Goal: Transaction & Acquisition: Purchase product/service

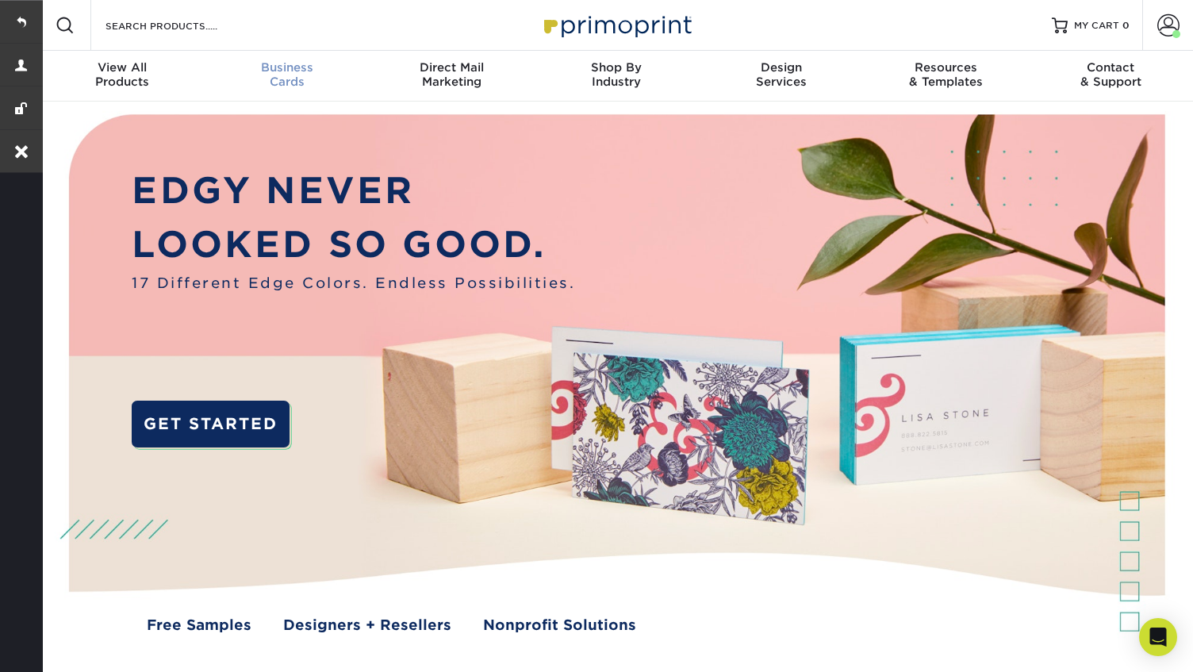
click at [289, 68] on span "Business" at bounding box center [287, 67] width 165 height 14
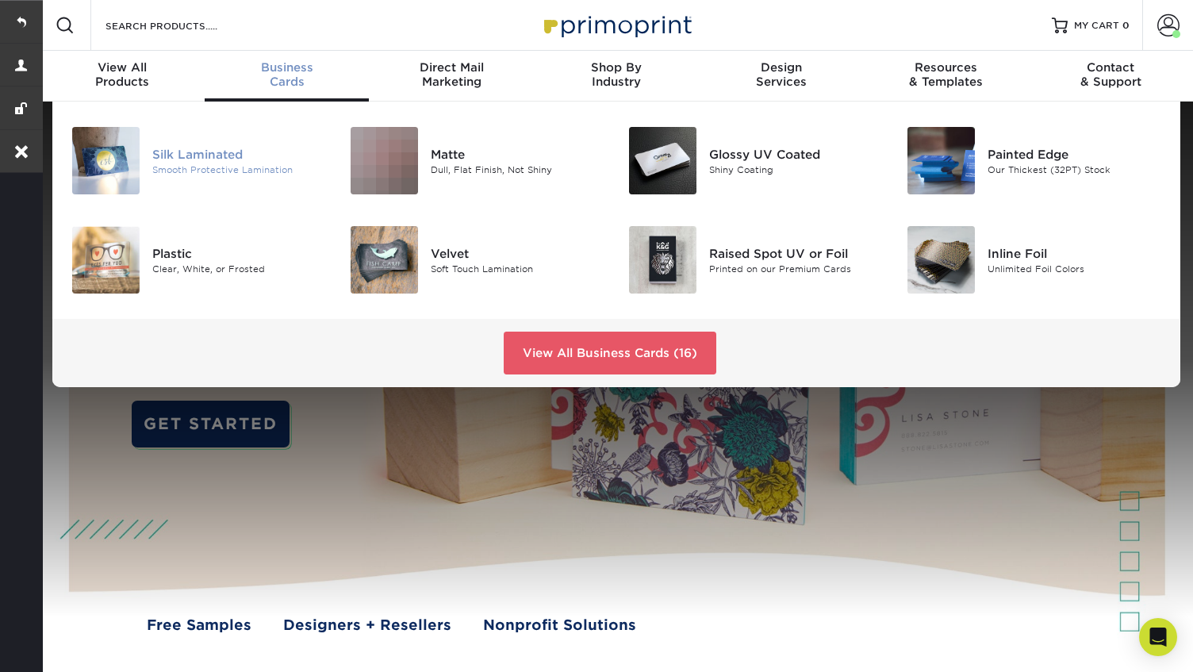
click at [235, 157] on div "Silk Laminated" at bounding box center [239, 153] width 174 height 17
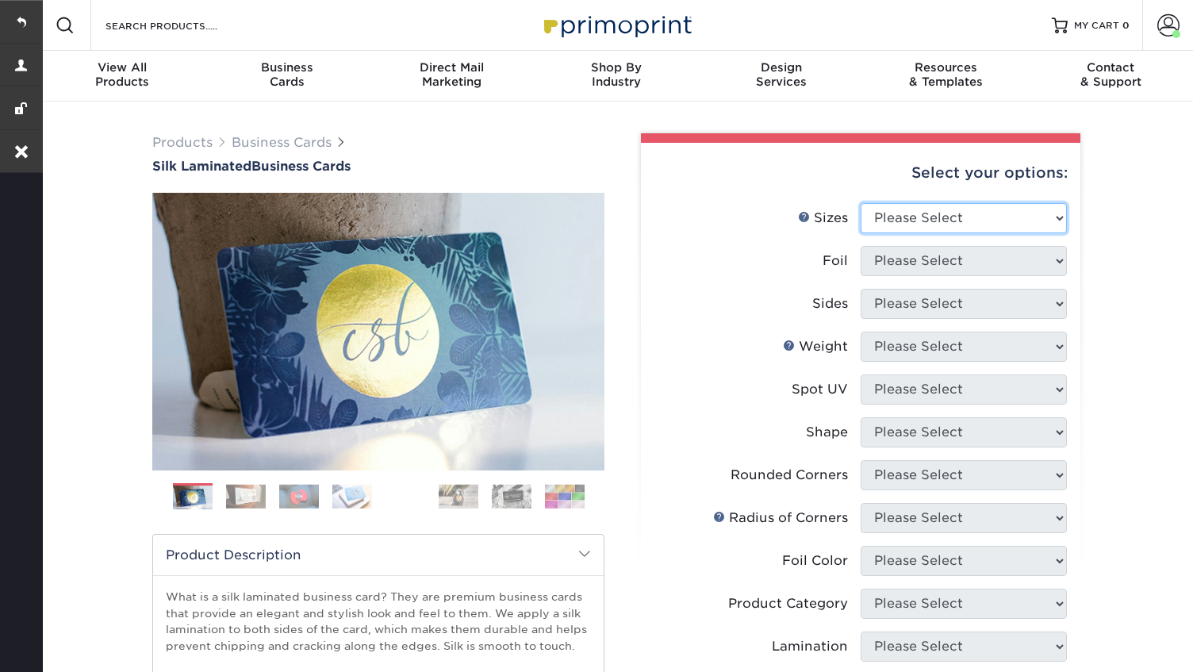
click at [954, 215] on select "Please Select 1.5" x 3.5" - Mini 1.75" x 3.5" - Mini 2" x 2" - Square 2" x 3" -…" at bounding box center [964, 218] width 206 height 30
select select "2.00x3.50"
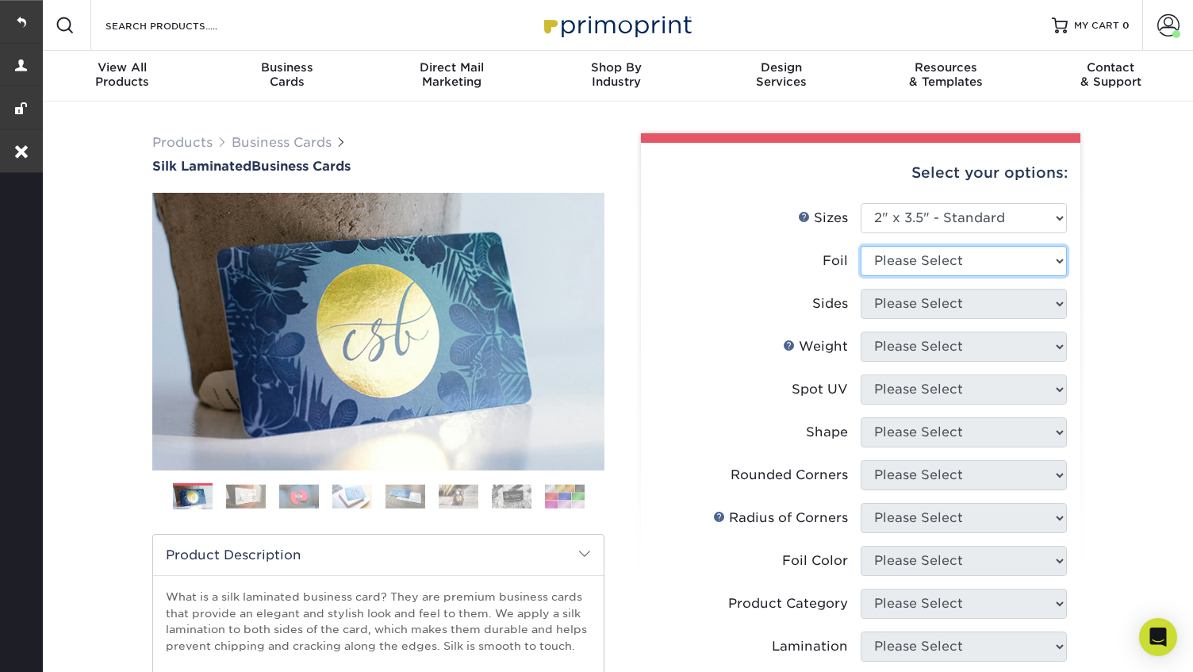
click at [936, 260] on select "Please Select Yes No" at bounding box center [964, 261] width 206 height 30
select select "0"
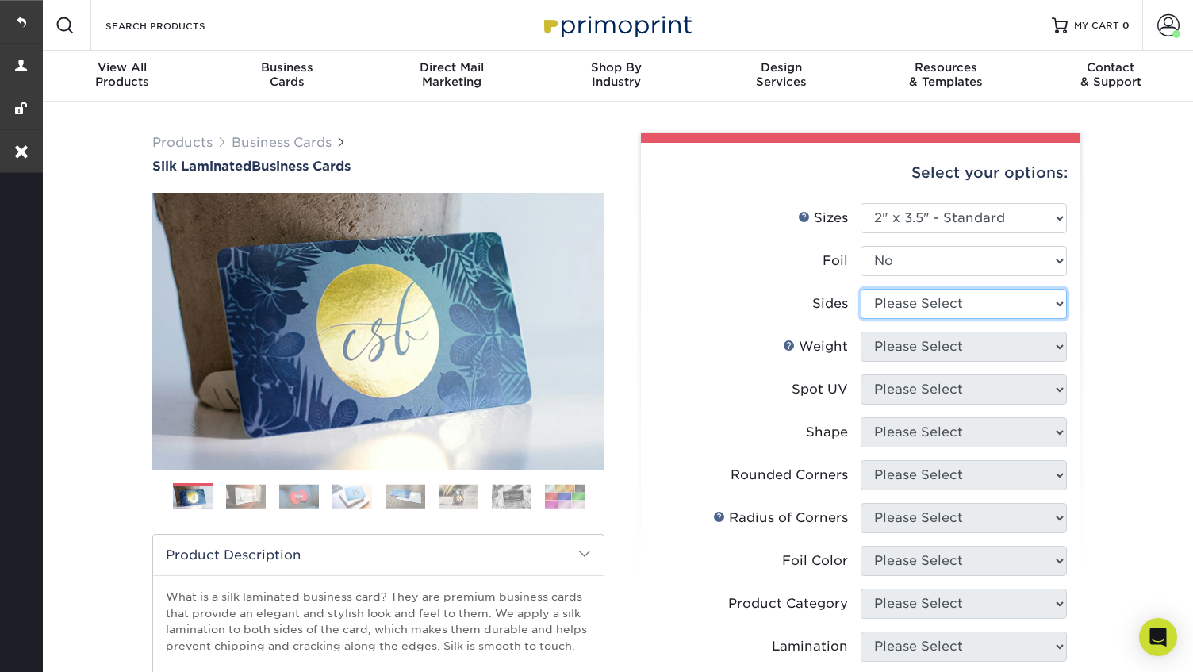
click at [945, 311] on select "Please Select Print Both Sides Print Front Only" at bounding box center [964, 304] width 206 height 30
select select "13abbda7-1d64-4f25-8bb2-c179b224825d"
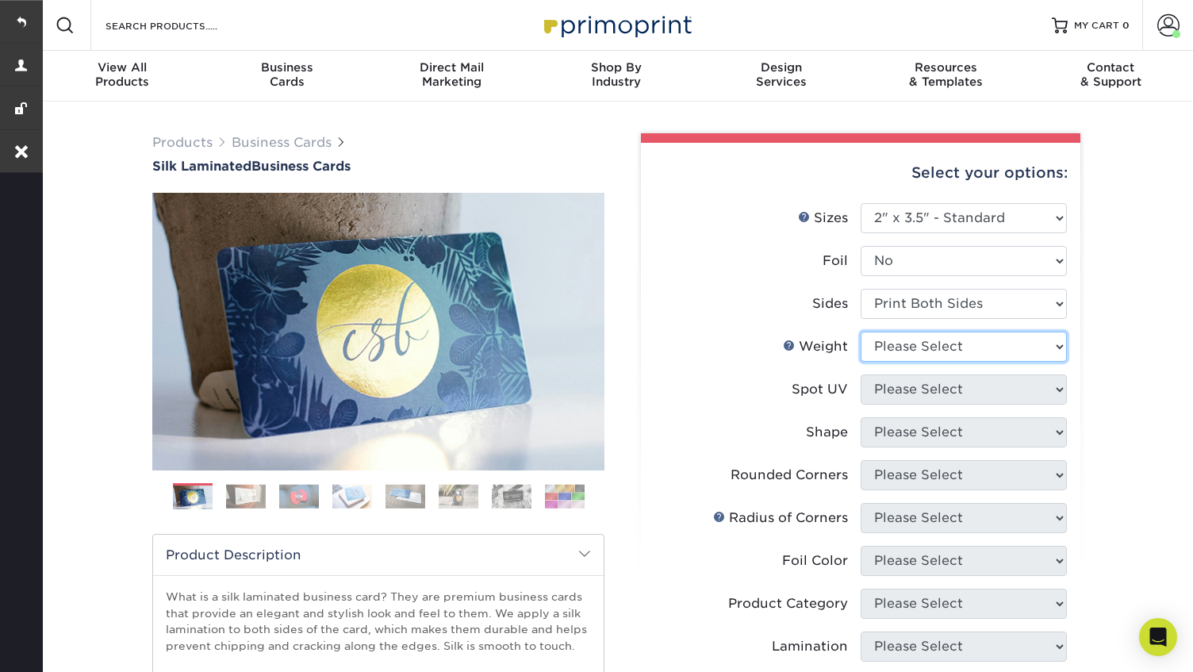
click at [942, 350] on select "Please Select 16PT" at bounding box center [964, 347] width 206 height 30
select select "16PT"
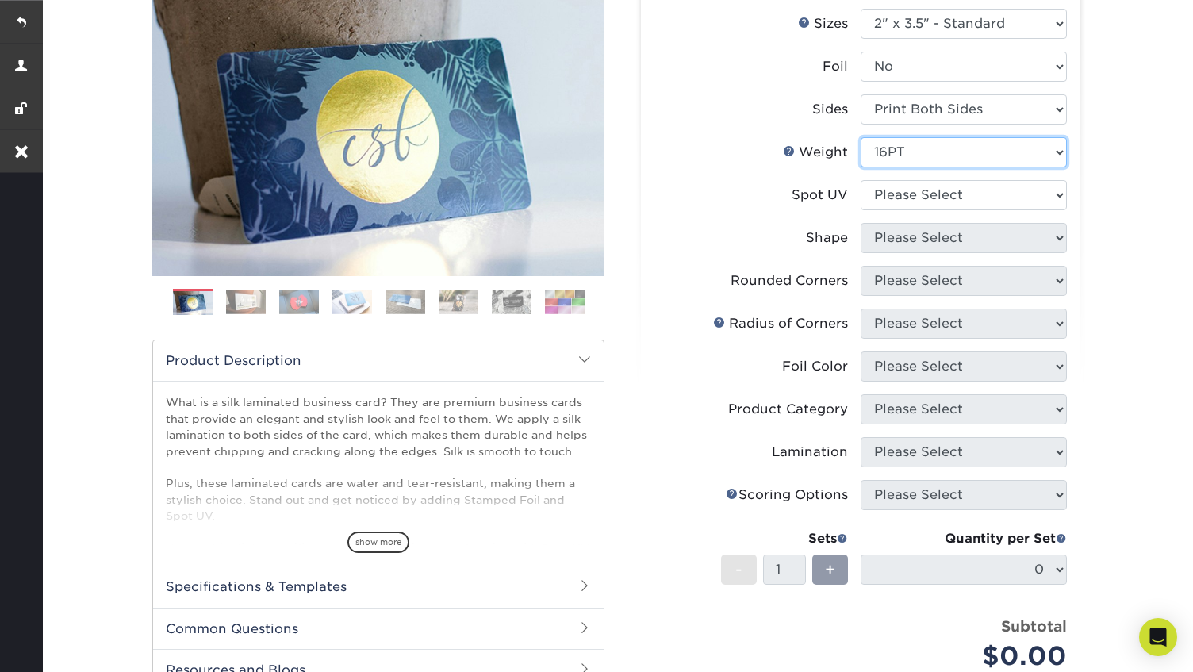
scroll to position [199, 0]
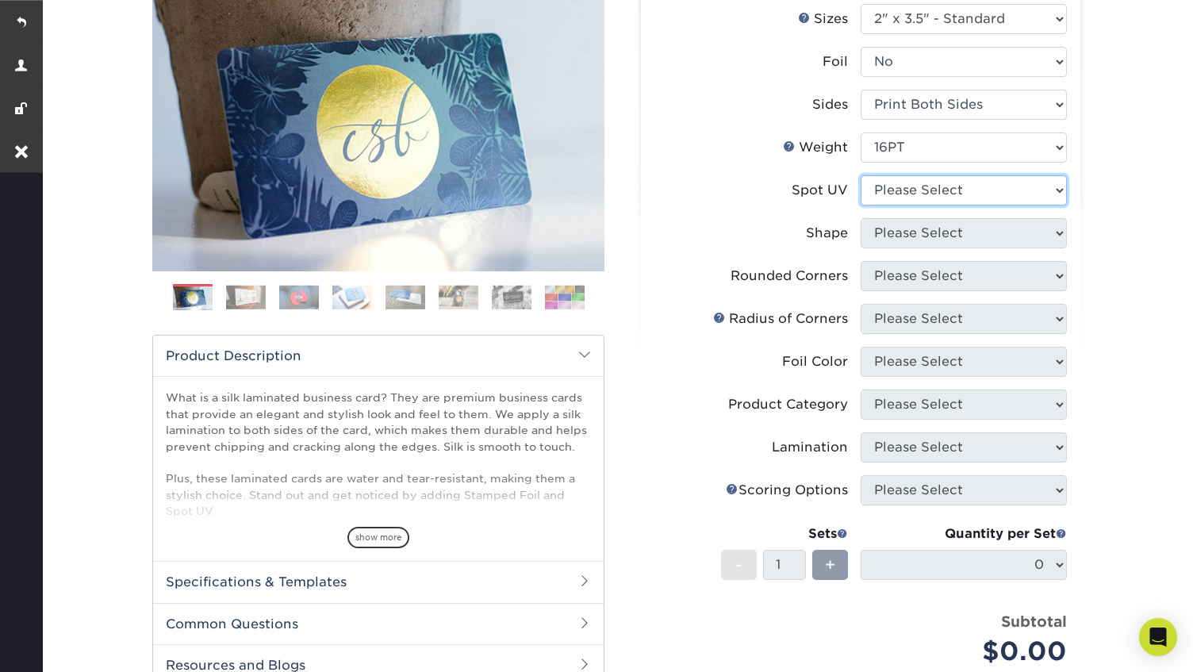
click at [966, 190] on select "Please Select No Spot UV Front and Back (Both Sides) Front Only Back Only" at bounding box center [964, 190] width 206 height 30
select select "3"
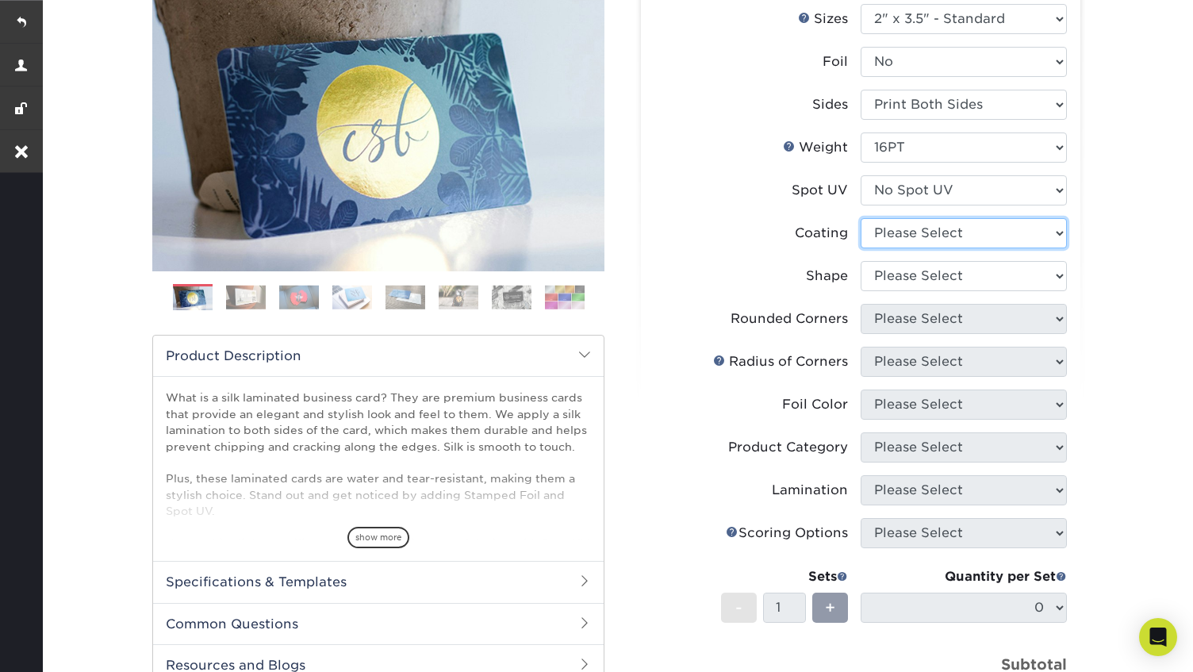
click at [961, 237] on select at bounding box center [964, 233] width 206 height 30
select select "3e7618de-abca-4bda-9f97-8b9129e913d8"
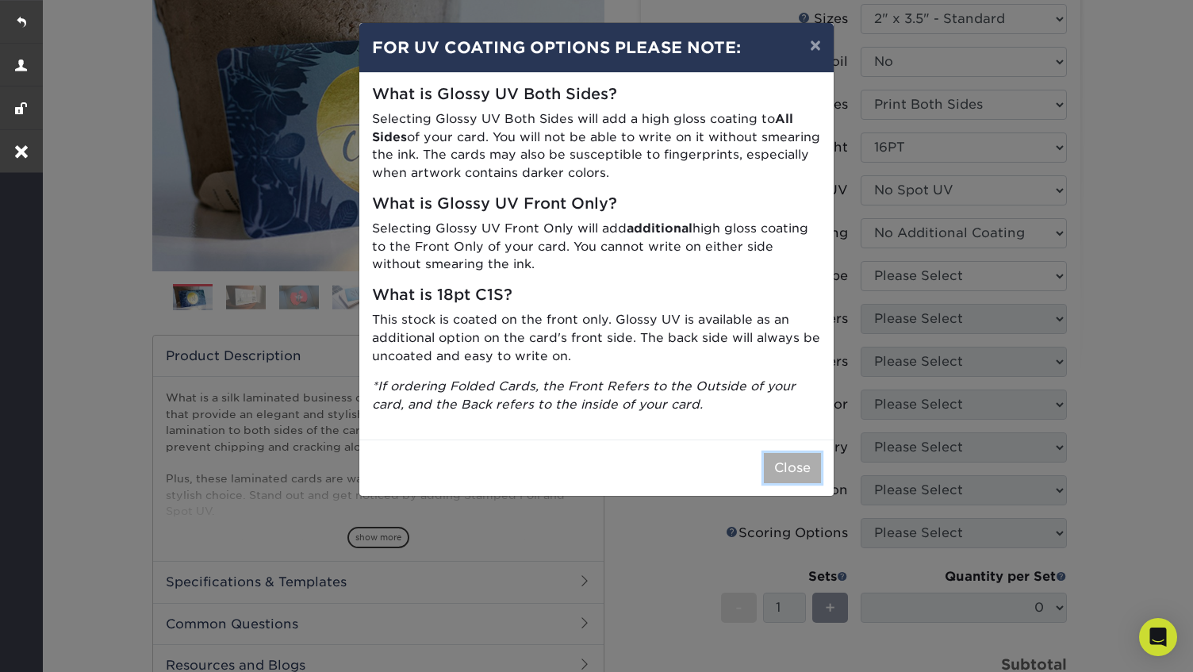
click at [804, 465] on button "Close" at bounding box center [792, 468] width 57 height 30
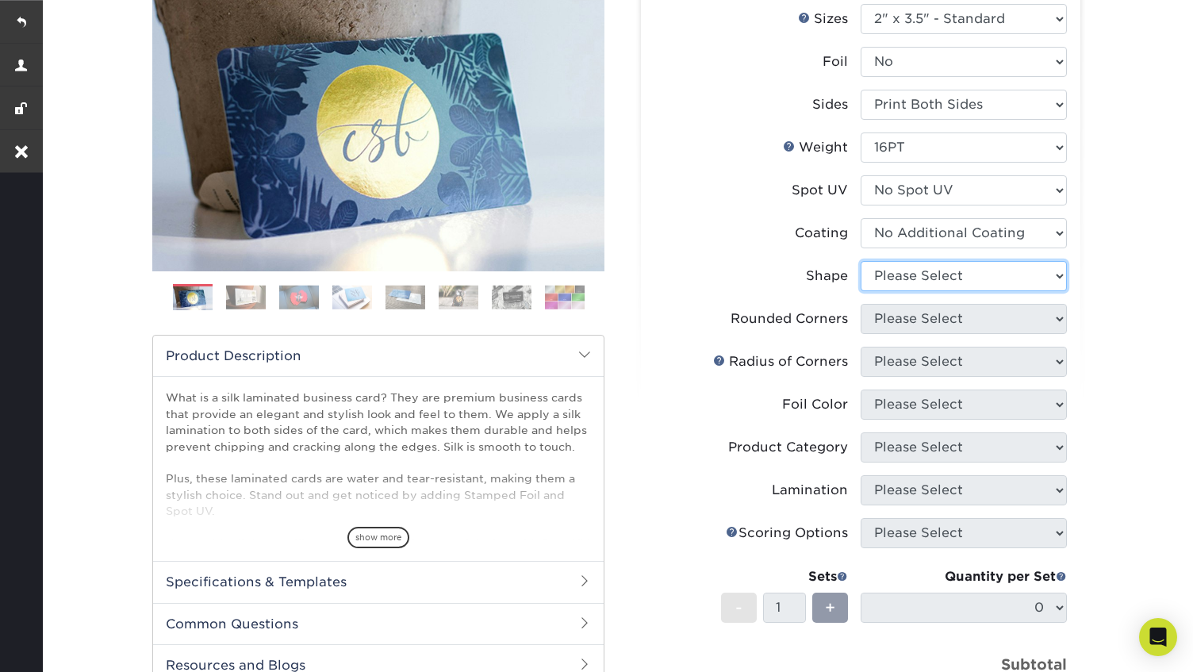
click at [998, 277] on select "Please Select Standard Oval" at bounding box center [964, 276] width 206 height 30
select select "standard"
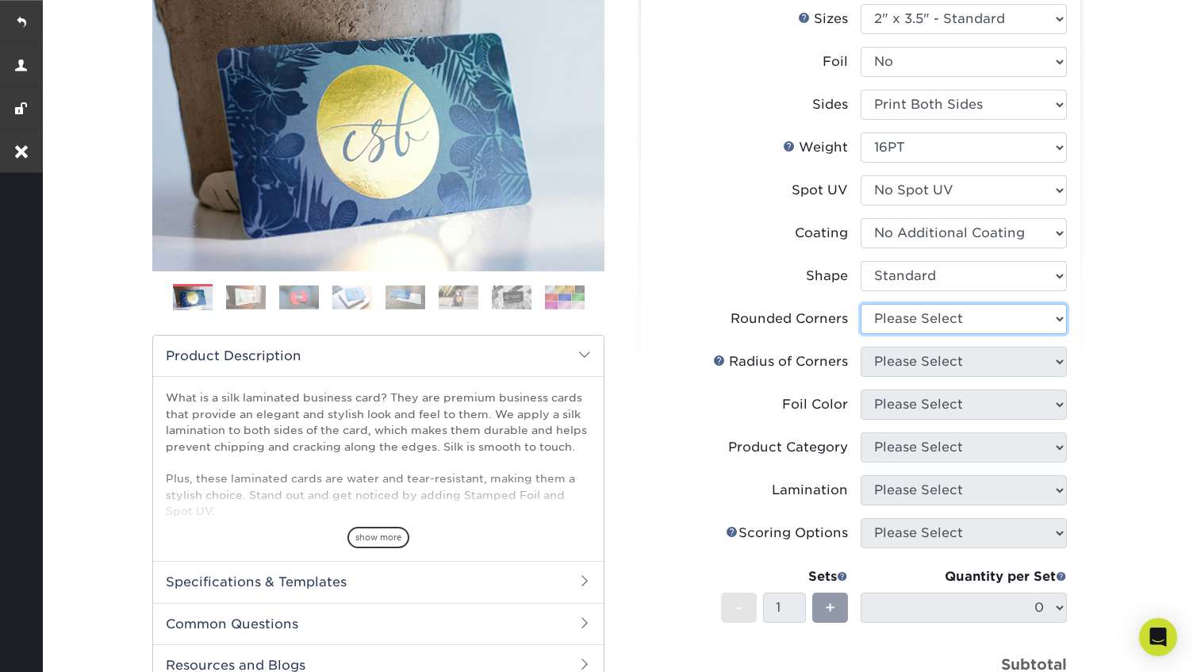
click at [949, 325] on select "Please Select Yes - Round 2 Corners Yes - Round 4 Corners No" at bounding box center [964, 319] width 206 height 30
select select "7672df9e-0e0a-464d-8e1f-920c575e4da3"
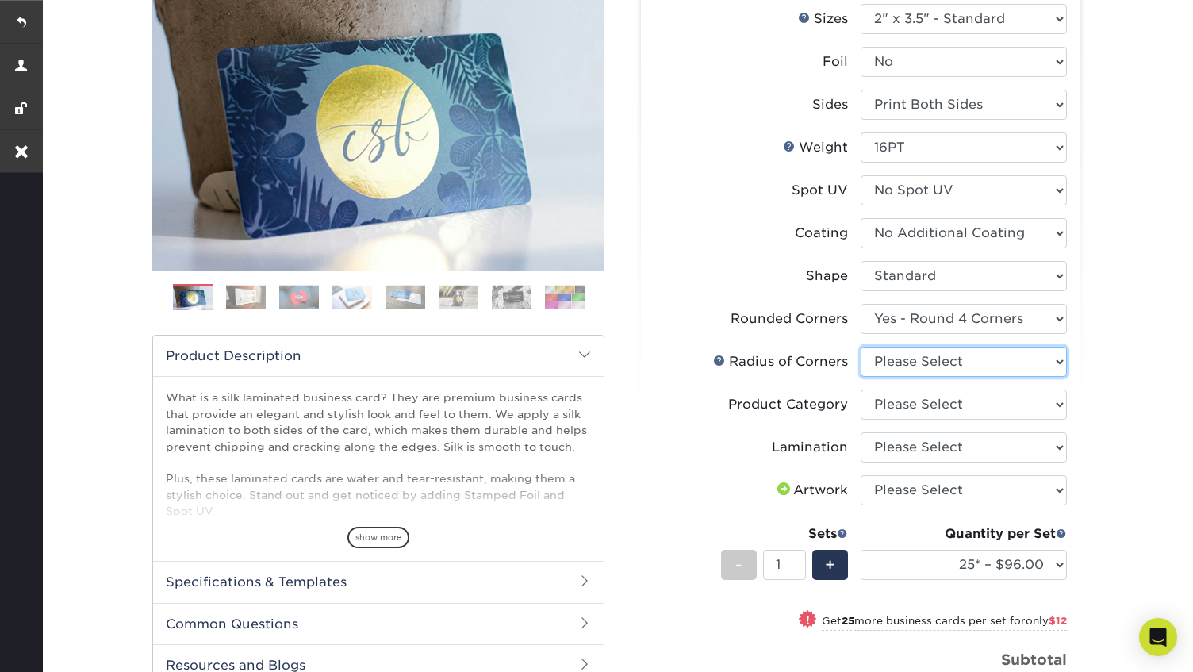
click at [996, 365] on select "Please Select Rounded 1/8" Rounded 1/4"" at bounding box center [964, 362] width 206 height 30
select select "479fbfe7-6a0c-4895-8c9a-81739b7486c9"
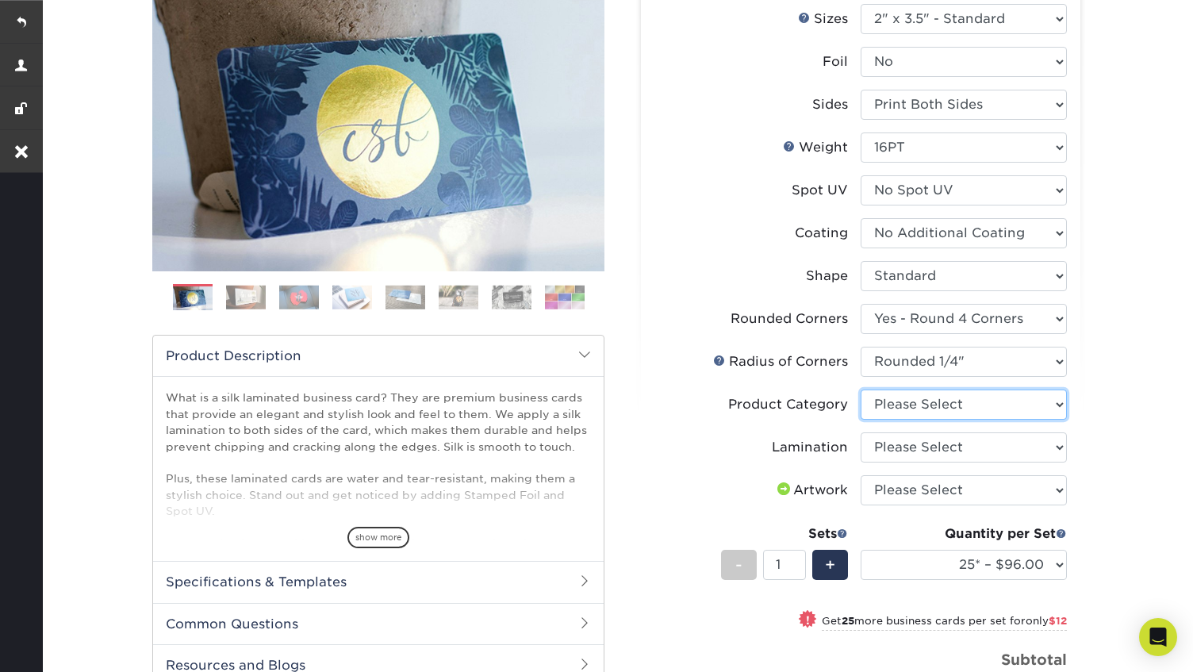
click at [951, 406] on select "Please Select Business Cards" at bounding box center [964, 405] width 206 height 30
select select "3b5148f1-0588-4f88-a218-97bcfdce65c1"
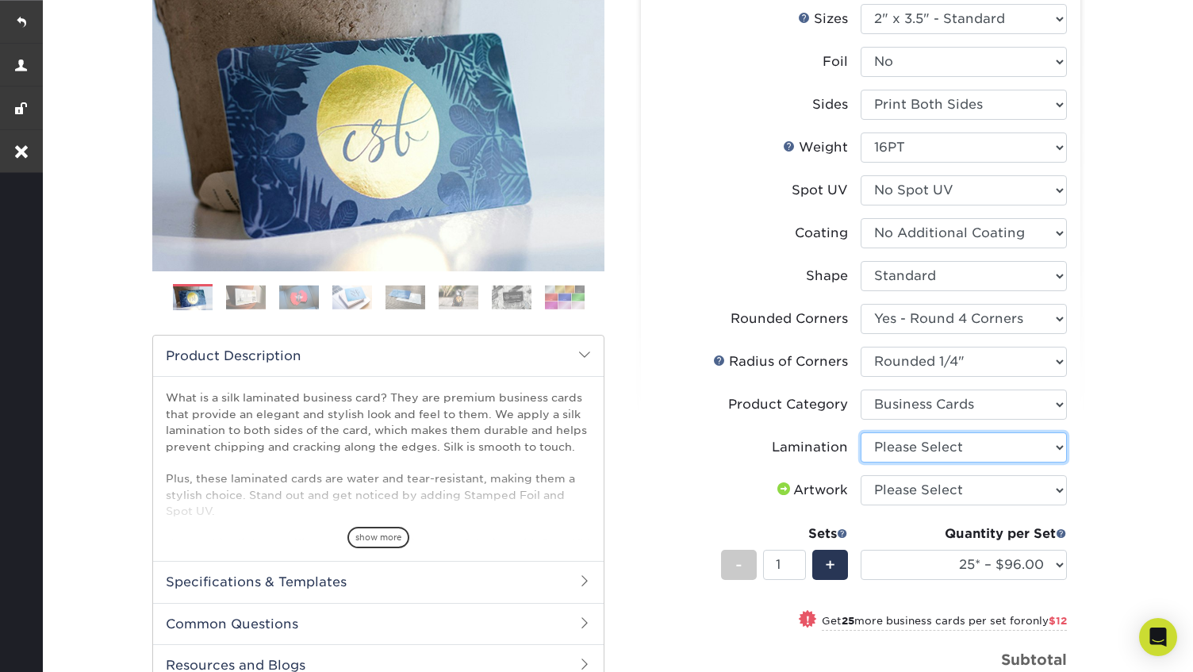
click at [946, 448] on select "Please Select Silk" at bounding box center [964, 447] width 206 height 30
select select "ccacb42f-45f7-42d3-bbd3-7c8421cf37f0"
click at [943, 496] on select "Please Select I will upload files I need a design - $100" at bounding box center [964, 490] width 206 height 30
select select "upload"
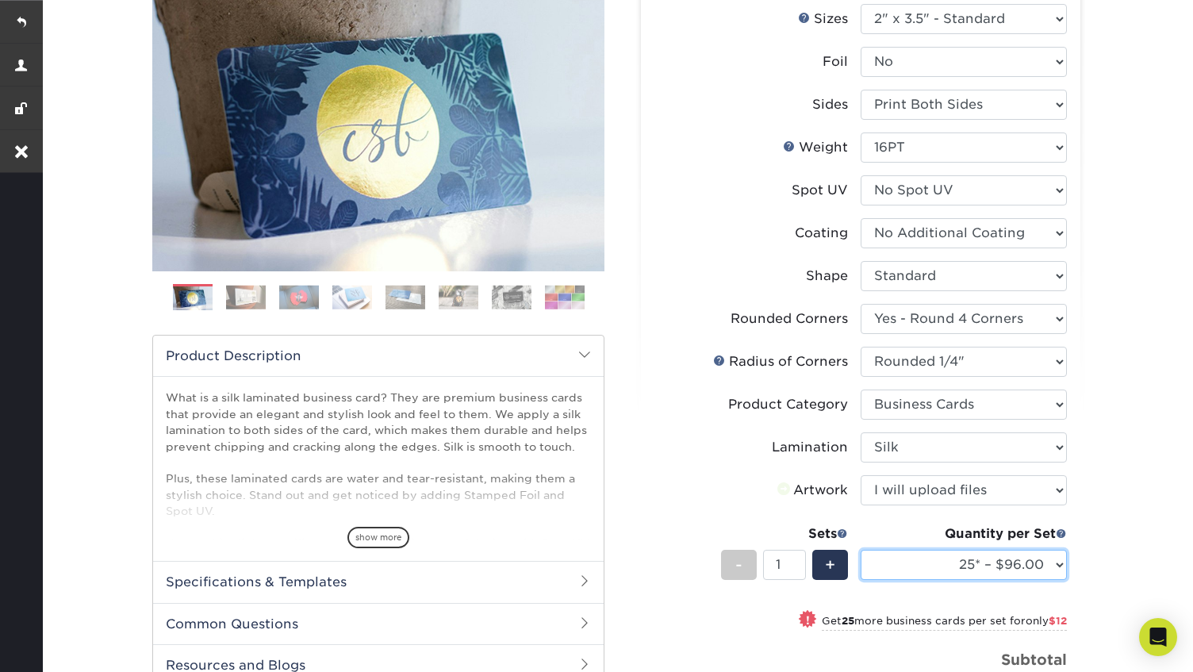
click at [939, 574] on select "25* – $96.00 50* – $108.00 75* – $120.00 100* – $128.00 250* – $136.00 500 – $1…" at bounding box center [964, 565] width 206 height 30
select select "500 – $140.00"
click at [832, 563] on span "+" at bounding box center [830, 565] width 10 height 24
type input "3"
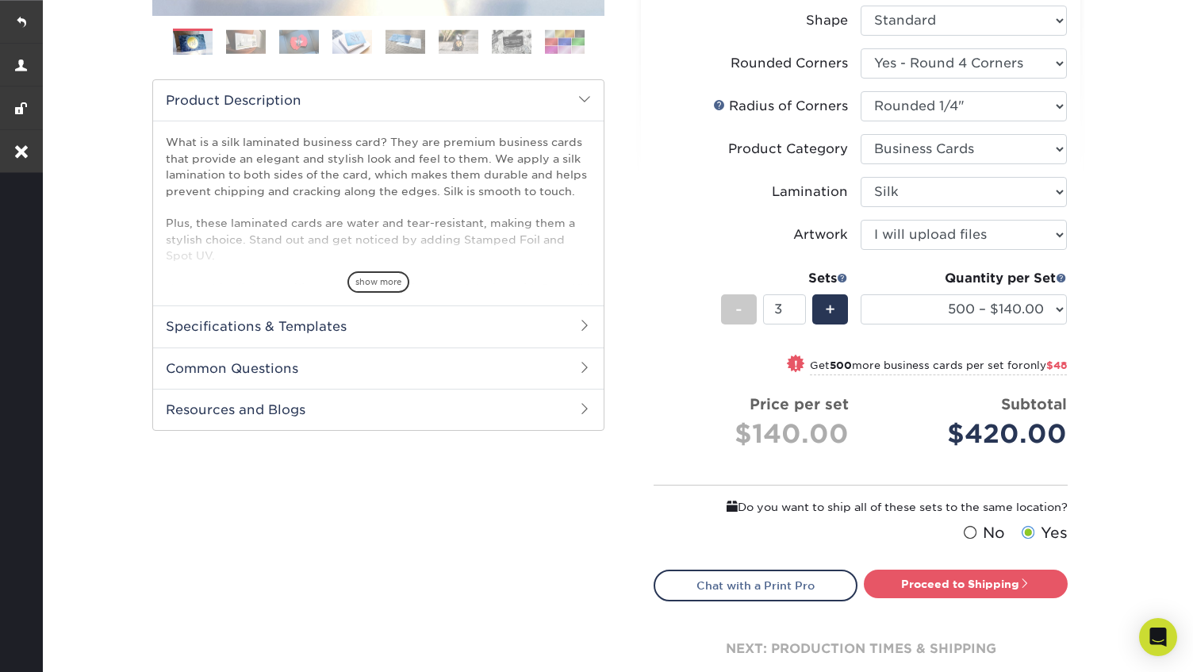
scroll to position [453, 0]
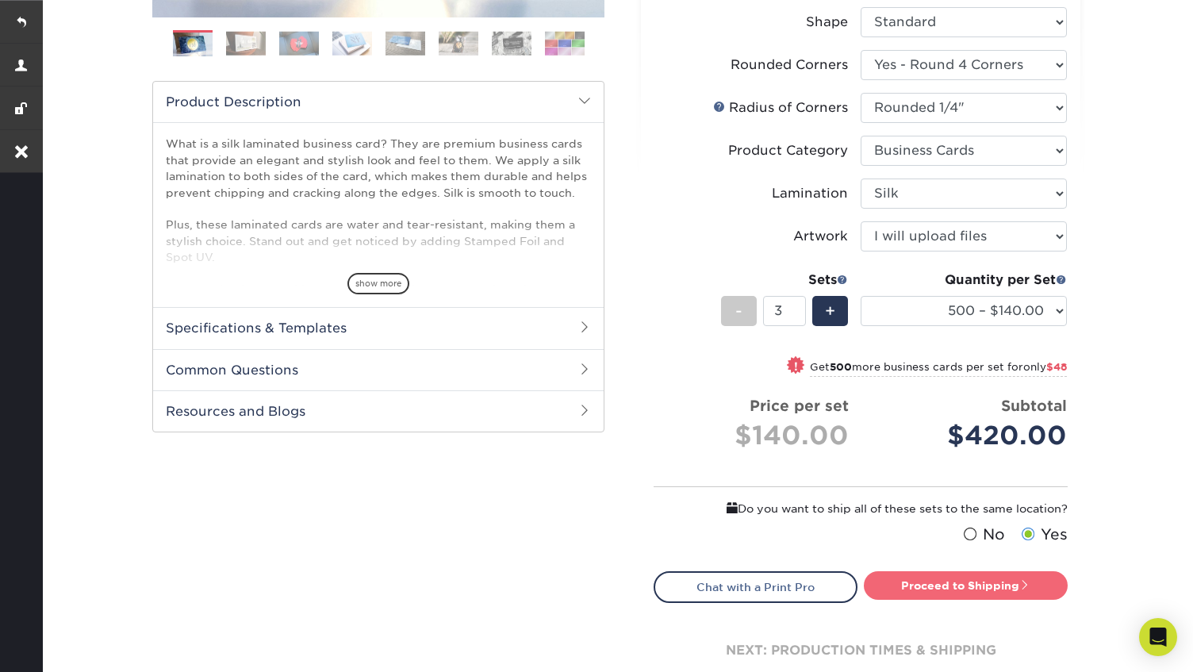
click at [969, 589] on link "Proceed to Shipping" at bounding box center [966, 585] width 204 height 29
type input "Set 1"
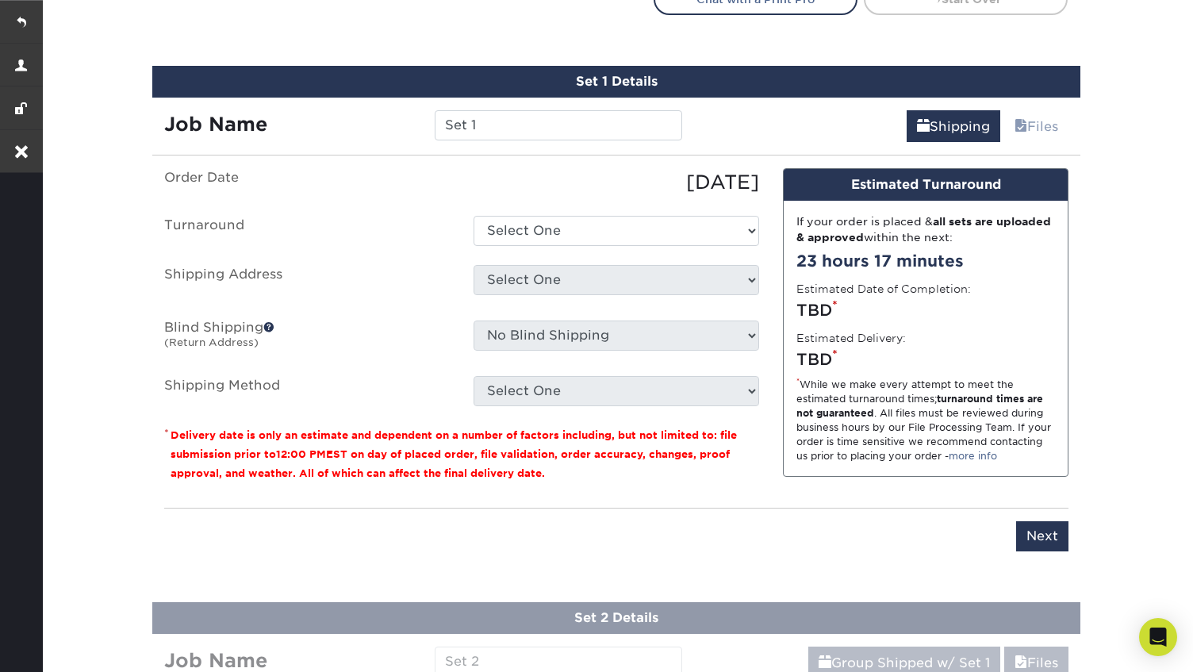
scroll to position [1066, 0]
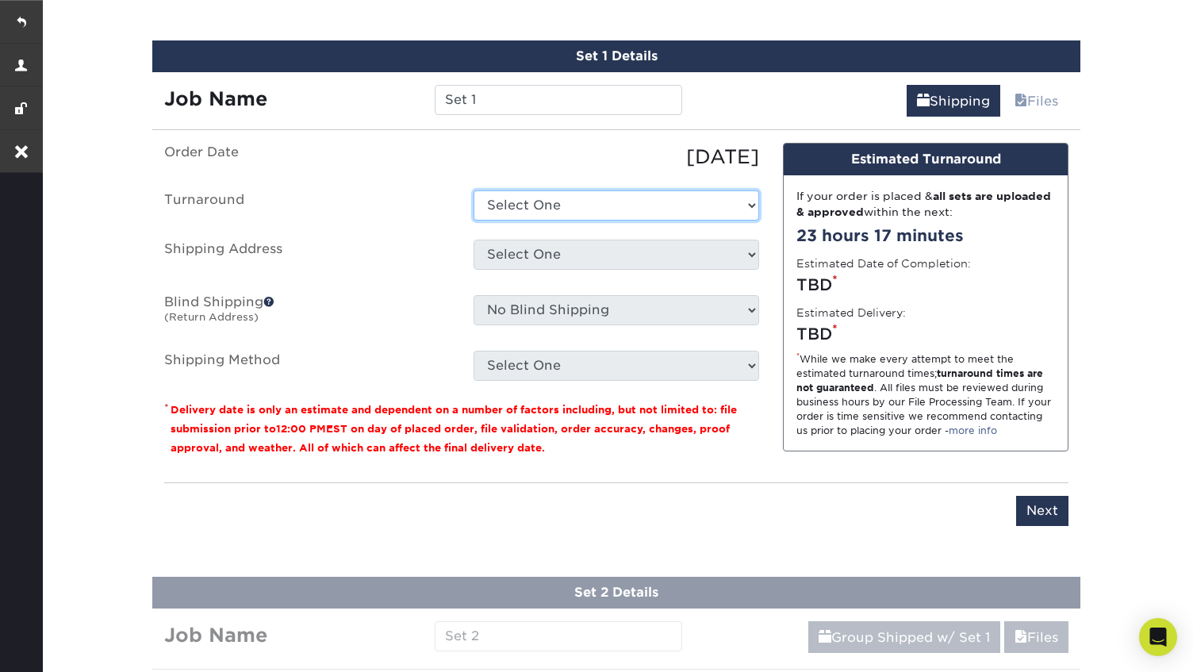
click at [543, 207] on select "Select One 2-4 Business Days 2 Day Next Business Day" at bounding box center [617, 205] width 286 height 30
select select "5a909a15-4845-48f4-93da-352ef23c783f"
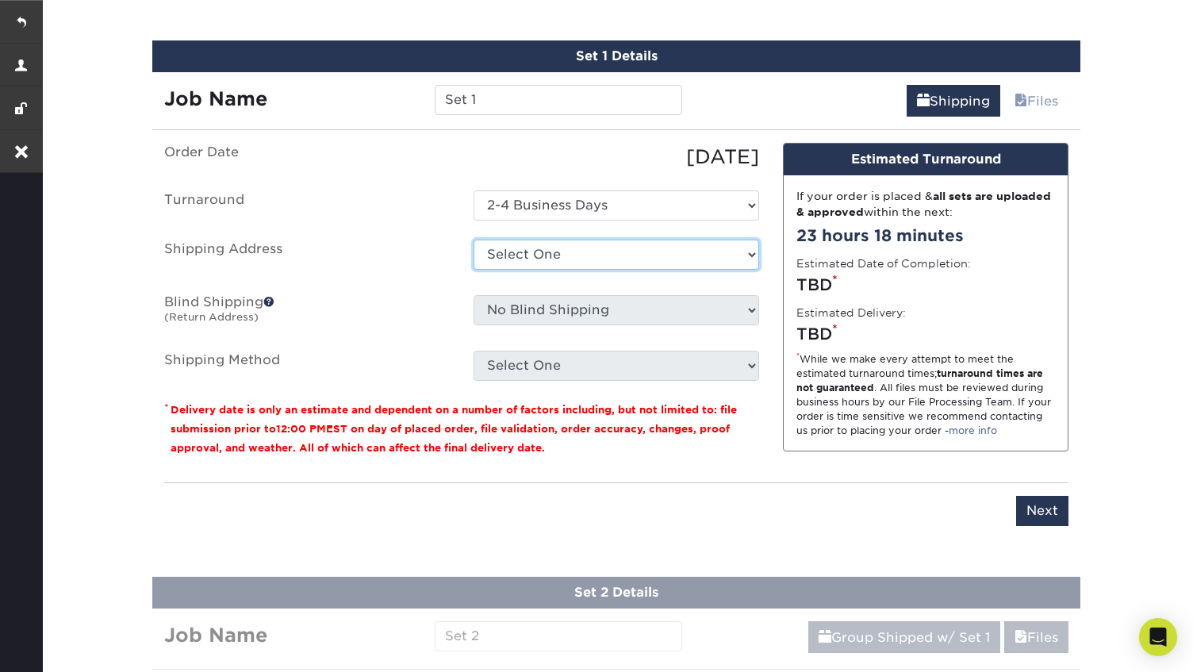
click at [593, 255] on select "Select One [PERSON_NAME] Business Credit Card [GEOGRAPHIC_DATA], [GEOGRAPHIC_DA…" at bounding box center [617, 255] width 286 height 30
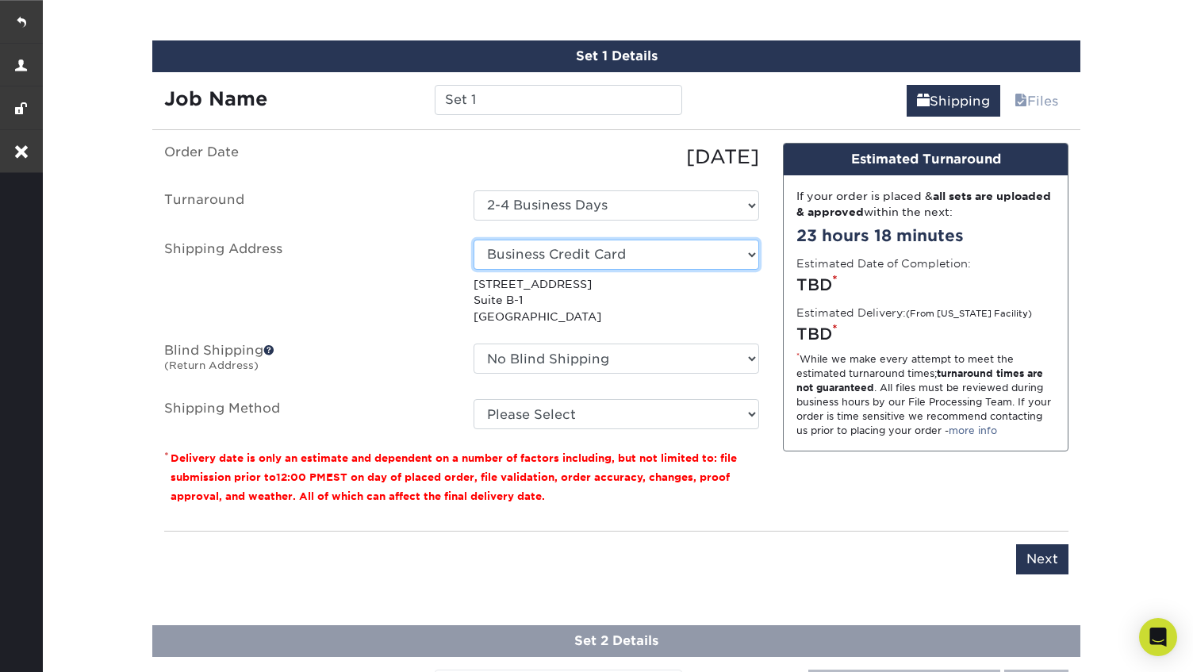
click at [731, 251] on select "Select One [PERSON_NAME] Business Credit Card [GEOGRAPHIC_DATA], [GEOGRAPHIC_DA…" at bounding box center [617, 255] width 286 height 30
click at [728, 243] on select "Select One [PERSON_NAME] Business Credit Card [GEOGRAPHIC_DATA], [GEOGRAPHIC_DA…" at bounding box center [617, 255] width 286 height 30
select select "29383"
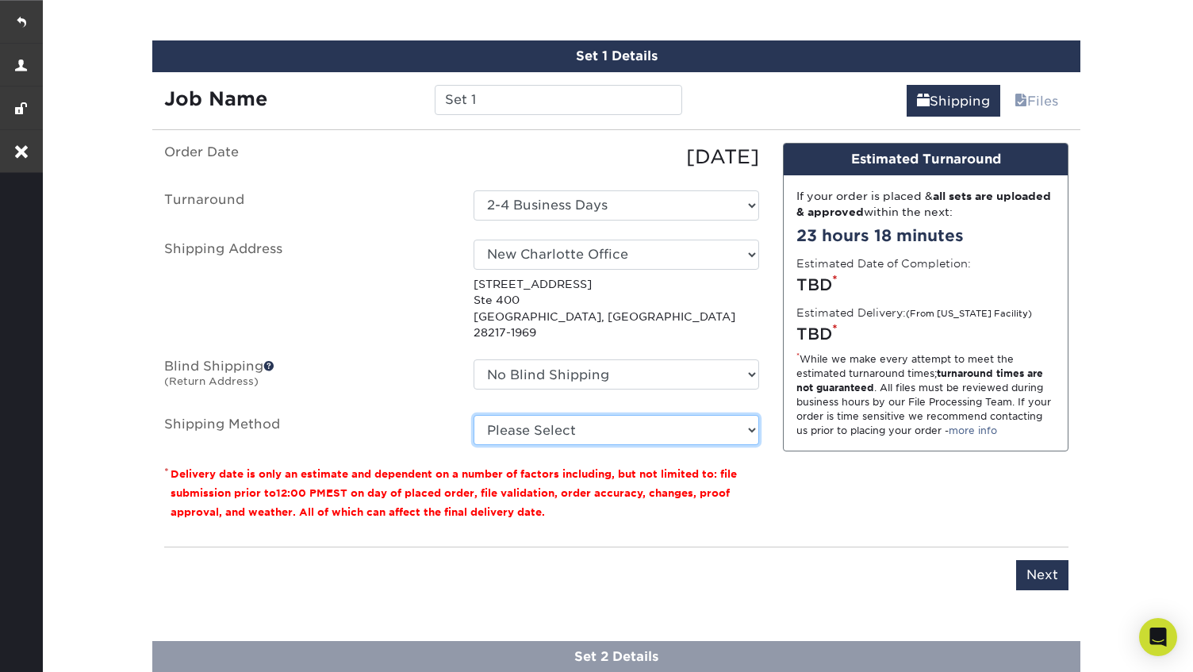
click at [681, 416] on select "Please Select Ground Shipping (+$15.86) 3 Day Shipping Service (+$19.43) 2 Day …" at bounding box center [617, 430] width 286 height 30
select select "03"
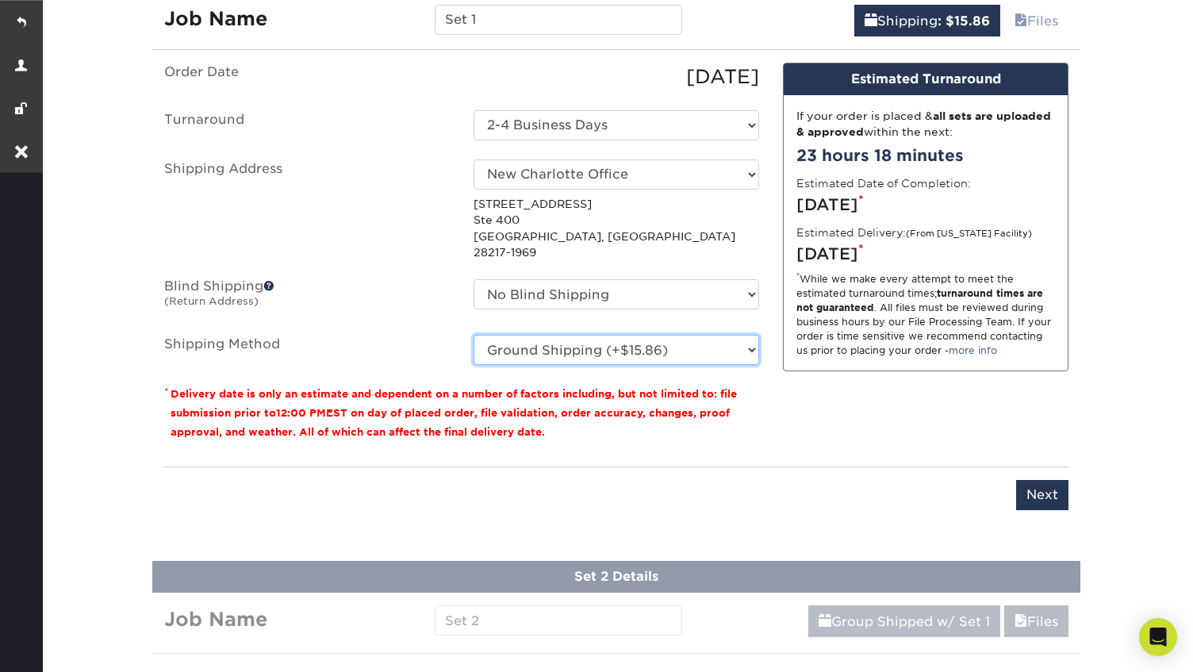
scroll to position [1158, 0]
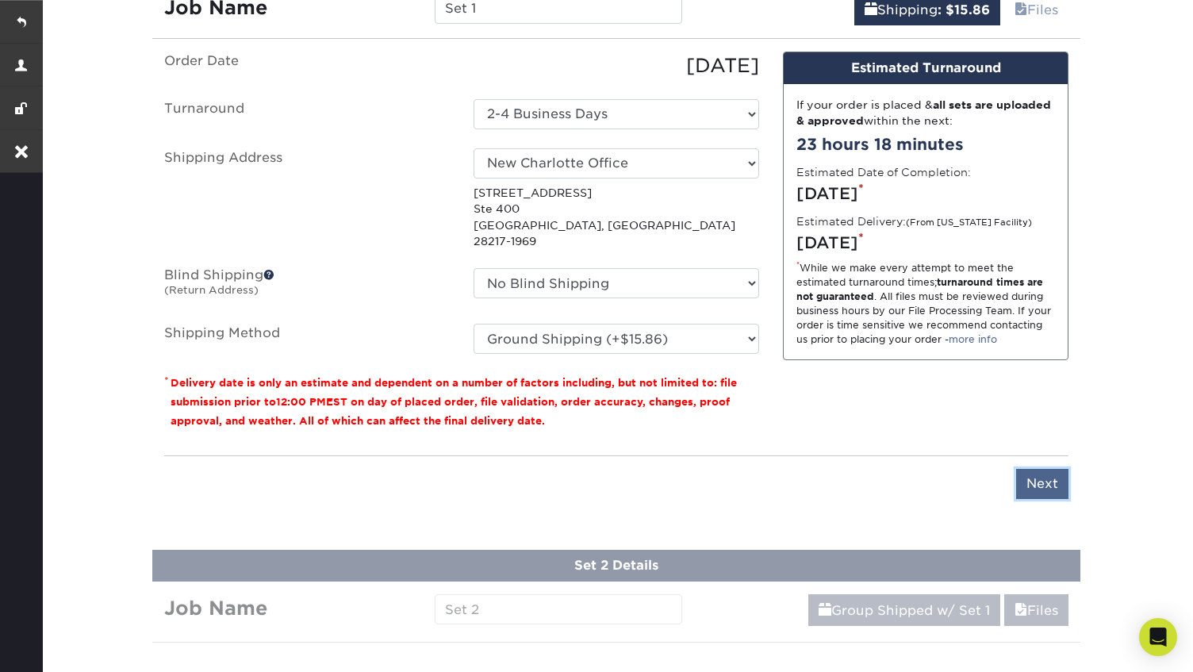
click at [1052, 474] on input "Next" at bounding box center [1042, 484] width 52 height 30
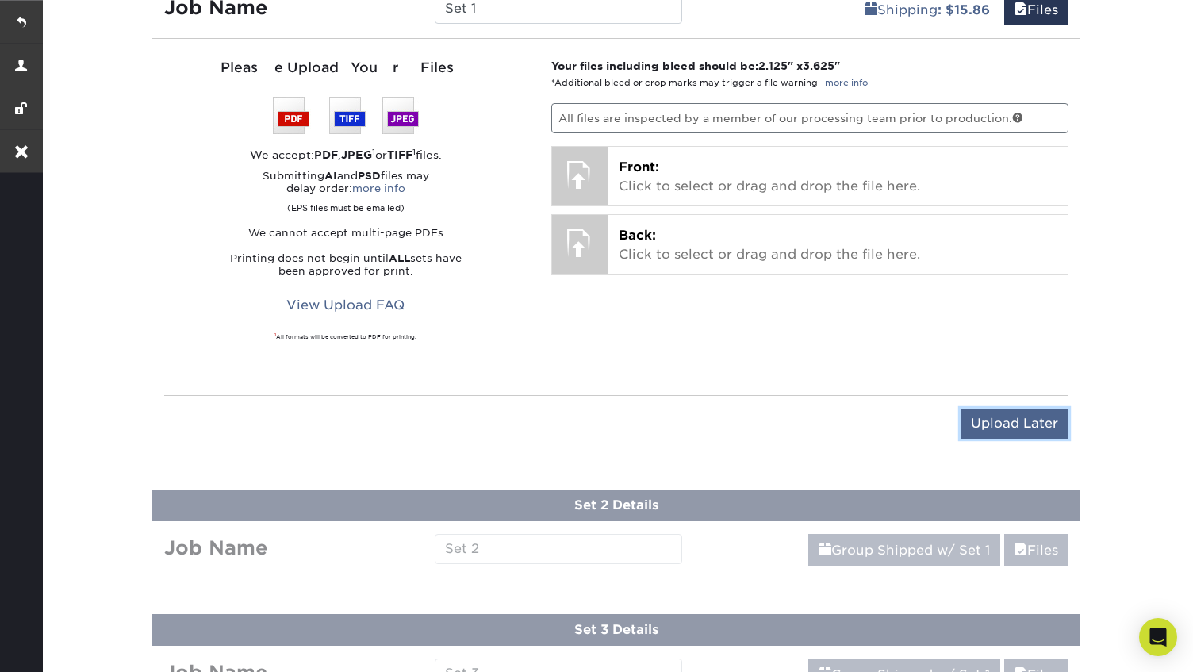
click at [1018, 421] on input "Upload Later" at bounding box center [1015, 424] width 108 height 30
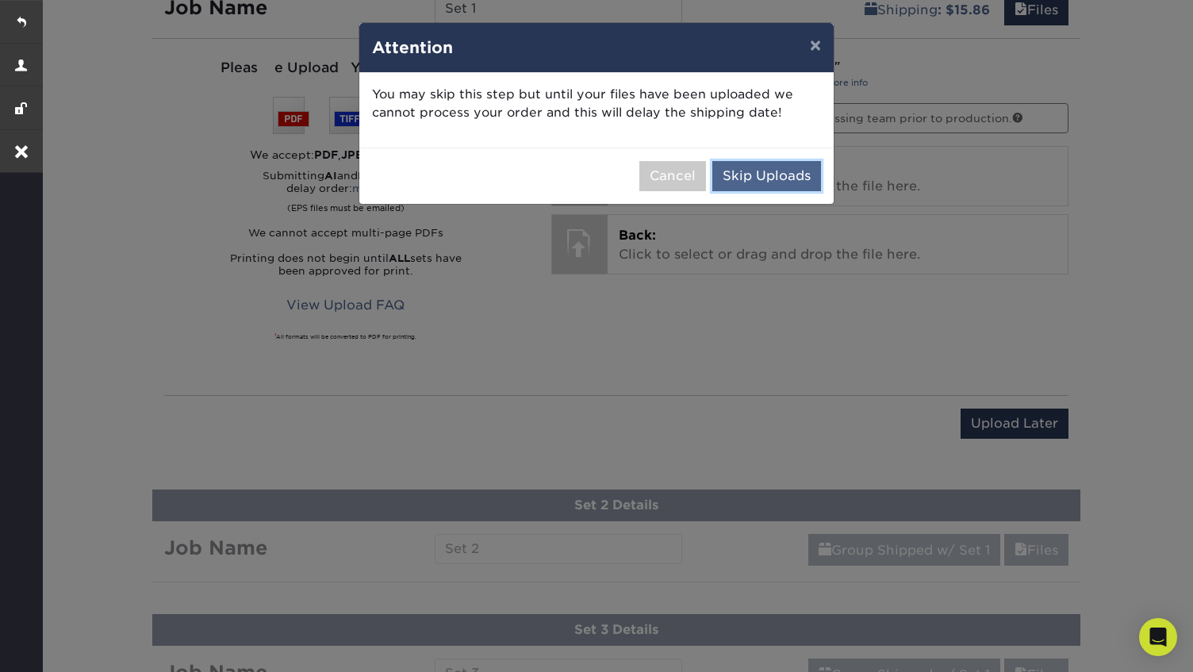
click at [758, 170] on button "Skip Uploads" at bounding box center [766, 176] width 109 height 30
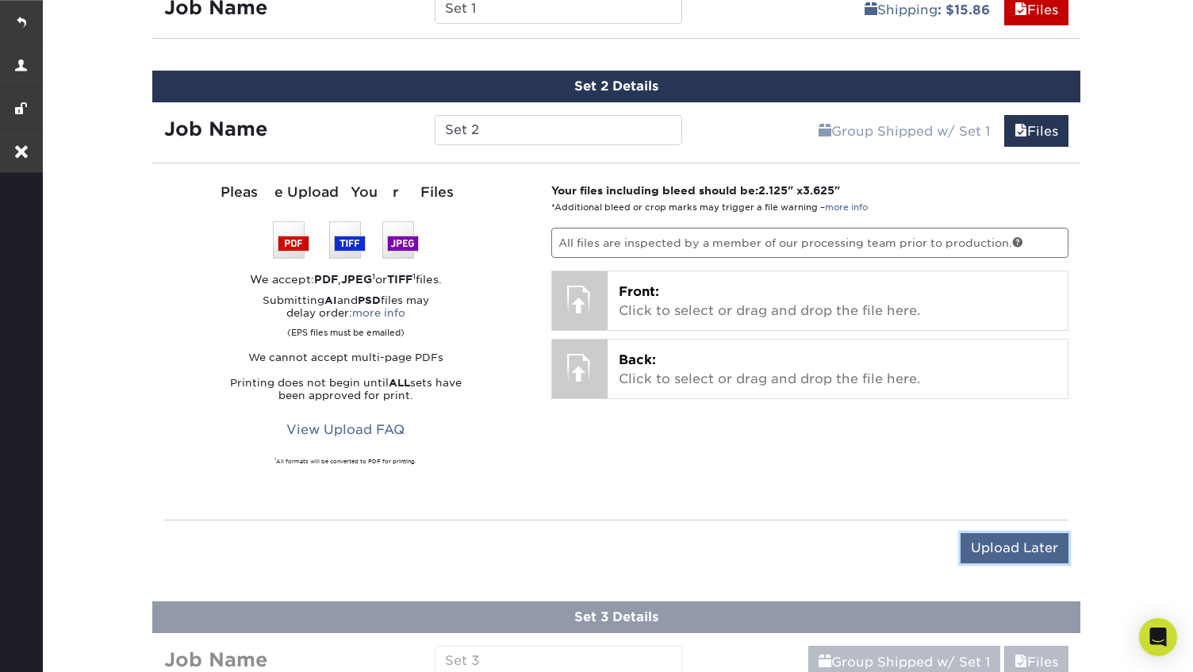
click at [1023, 533] on input "Upload Later" at bounding box center [1015, 548] width 108 height 30
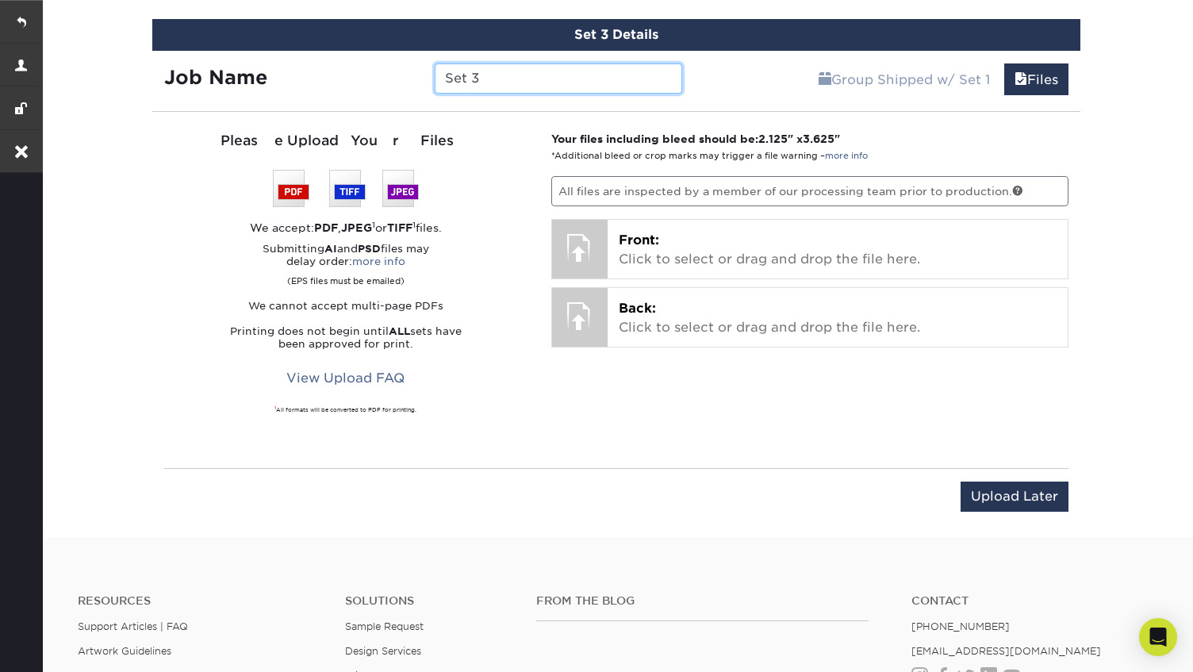
scroll to position [1337, 0]
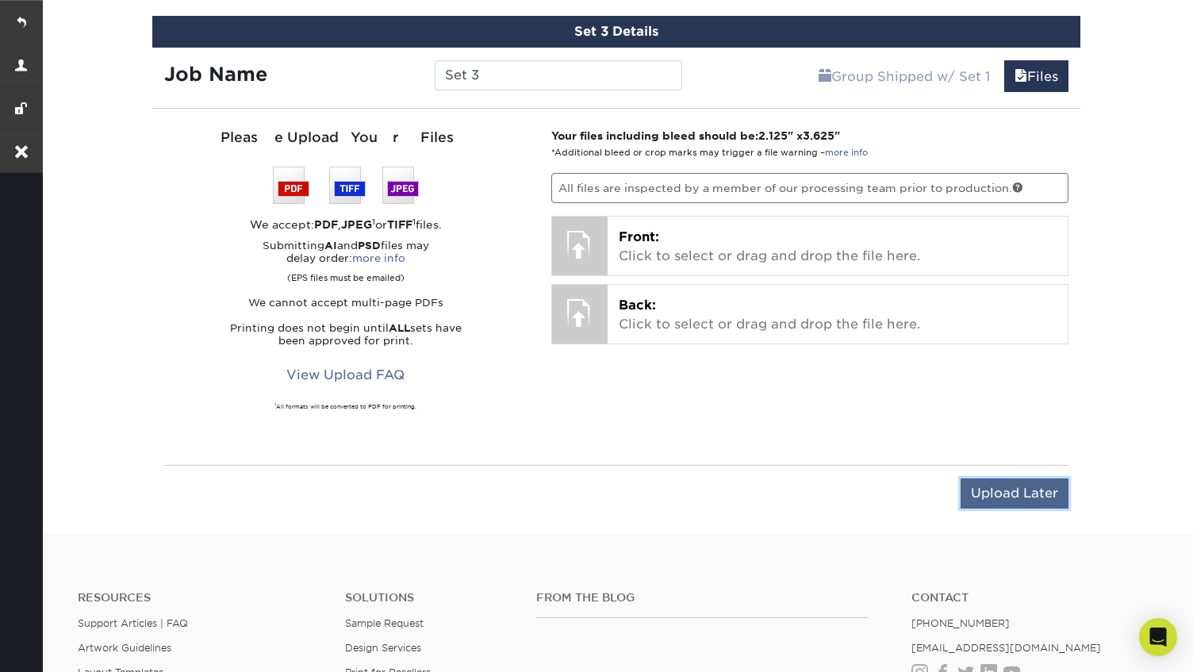
click at [1016, 481] on input "Upload Later" at bounding box center [1015, 493] width 108 height 30
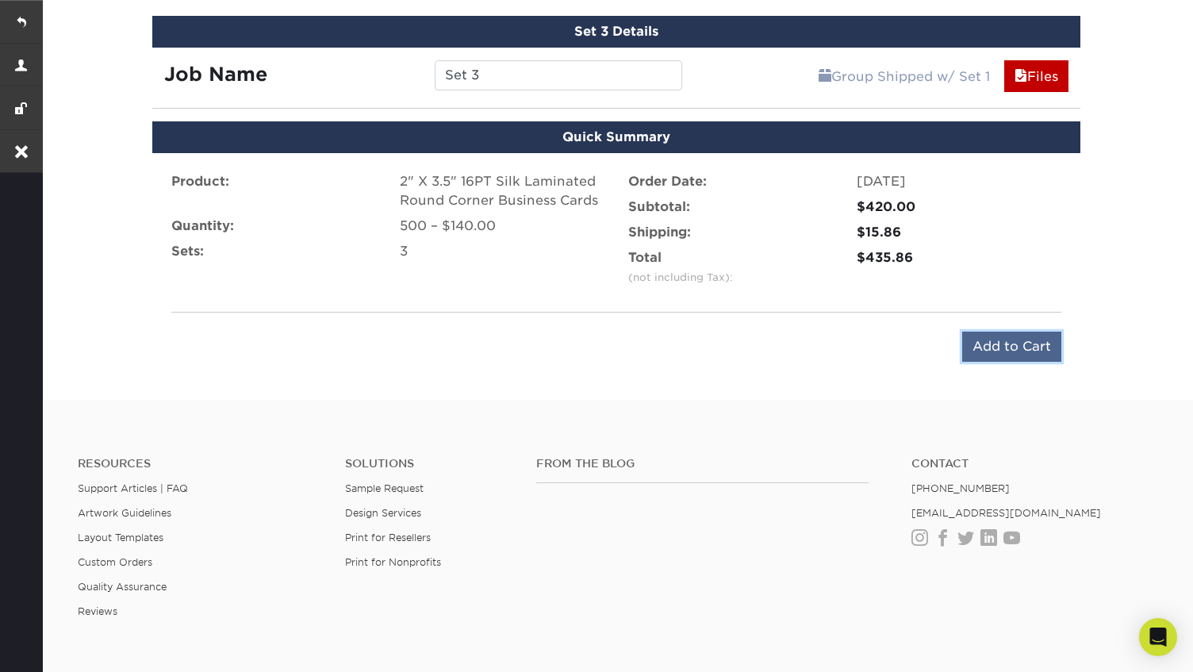
click at [1008, 348] on input "Add to Cart" at bounding box center [1011, 347] width 99 height 30
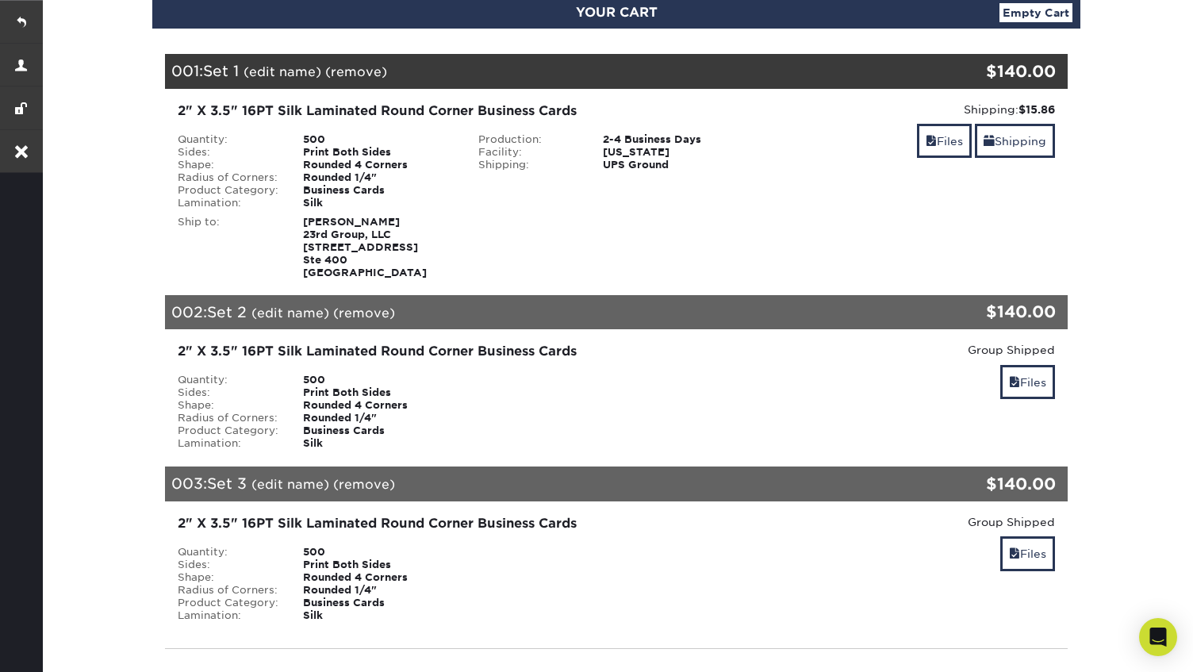
scroll to position [121, 0]
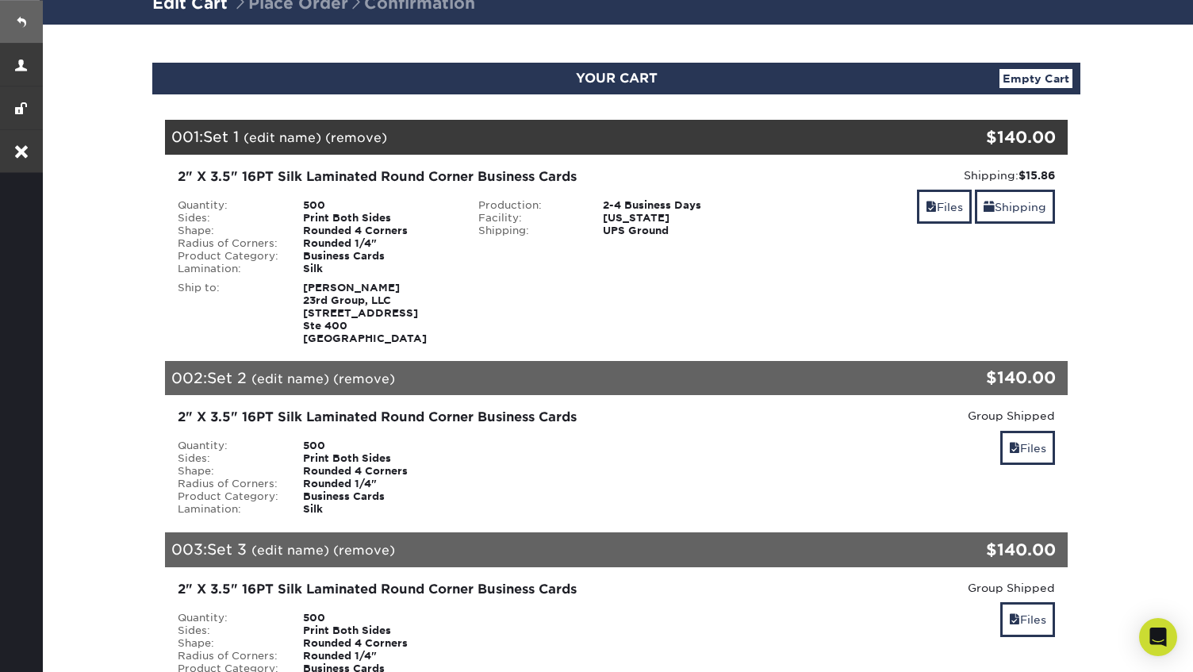
click at [21, 22] on link at bounding box center [21, 21] width 43 height 43
